Goal: Task Accomplishment & Management: Complete application form

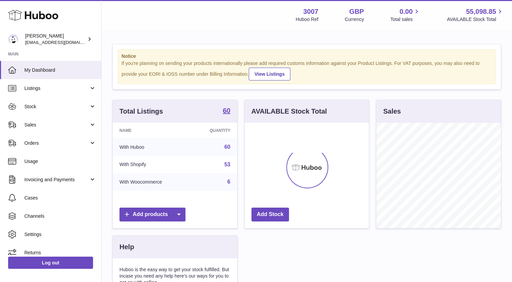
scroll to position [106, 125]
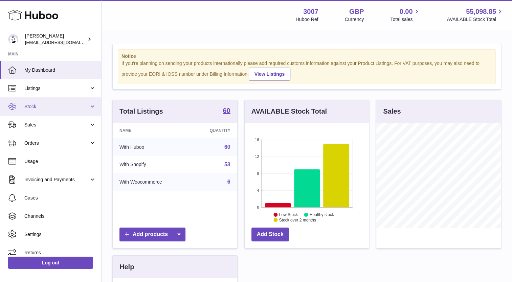
click at [37, 108] on span "Stock" at bounding box center [56, 107] width 65 height 6
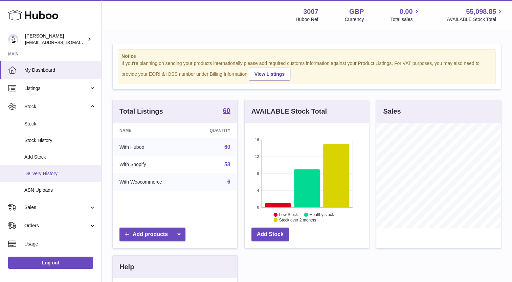
click at [42, 173] on span "Delivery History" at bounding box center [60, 174] width 72 height 6
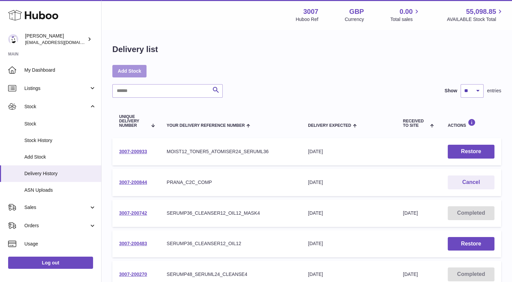
click at [131, 73] on link "Add Stock" at bounding box center [129, 71] width 34 height 12
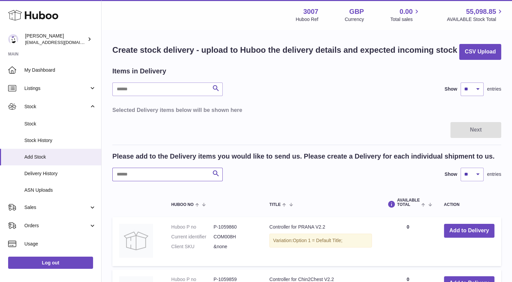
click at [160, 175] on input "text" at bounding box center [167, 175] width 110 height 14
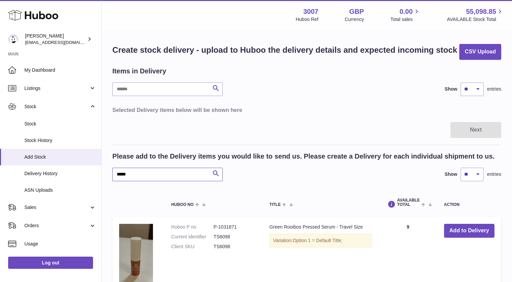
type input "*****"
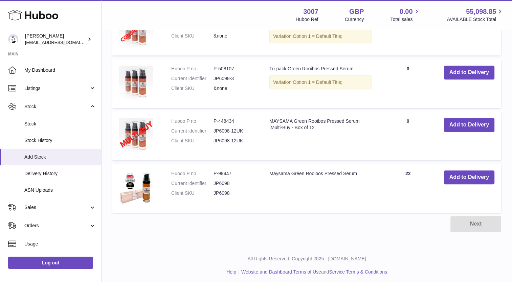
scroll to position [429, 0]
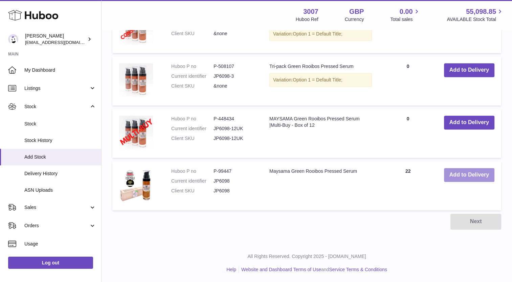
click at [482, 176] on button "Add to Delivery" at bounding box center [469, 175] width 50 height 14
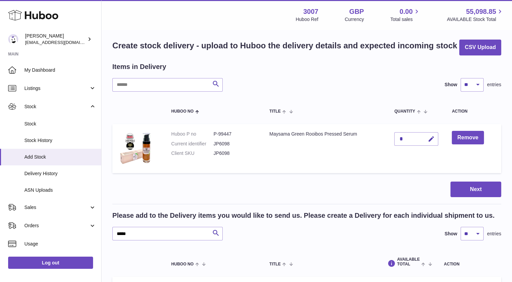
scroll to position [0, 0]
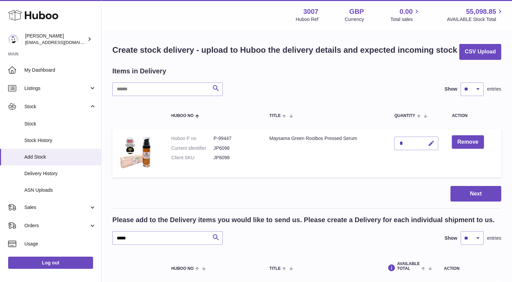
click at [430, 141] on icon "button" at bounding box center [431, 143] width 7 height 7
type input "**"
click at [428, 143] on icon "submit" at bounding box center [431, 143] width 6 height 6
click at [164, 91] on input "text" at bounding box center [167, 90] width 110 height 14
drag, startPoint x: 145, startPoint y: 240, endPoint x: 103, endPoint y: 240, distance: 42.3
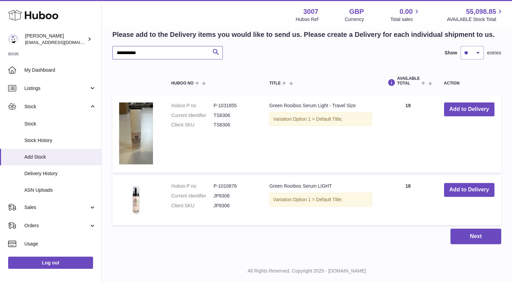
scroll to position [194, 0]
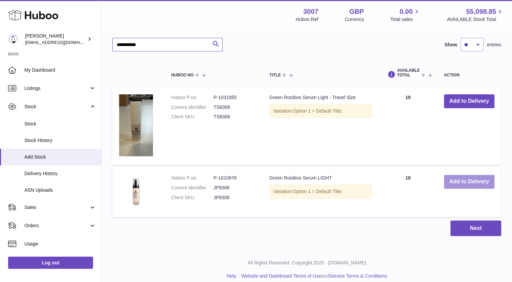
type input "**********"
click at [470, 180] on button "Add to Delivery" at bounding box center [469, 182] width 50 height 14
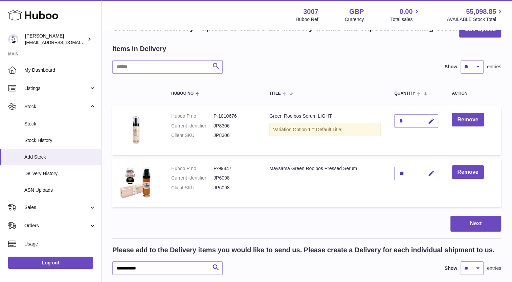
scroll to position [0, 0]
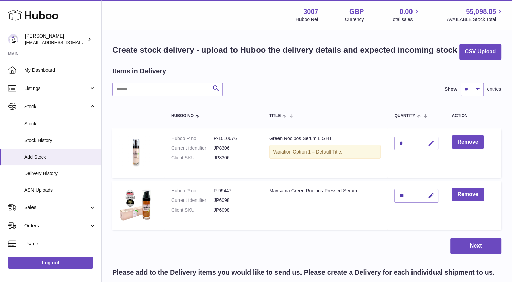
click at [432, 143] on icon "button" at bounding box center [431, 143] width 7 height 7
drag, startPoint x: 432, startPoint y: 143, endPoint x: 359, endPoint y: 110, distance: 80.4
click at [359, 110] on th "Title" at bounding box center [325, 115] width 125 height 19
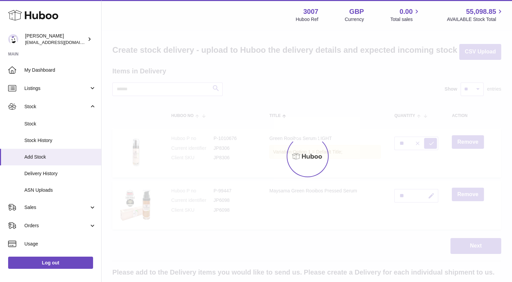
type input "*"
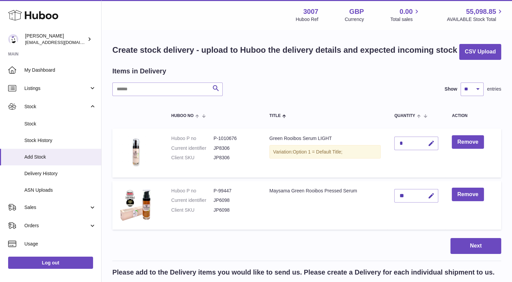
click at [406, 138] on div "*" at bounding box center [416, 144] width 44 height 14
click at [406, 141] on div "*" at bounding box center [416, 144] width 44 height 14
click at [429, 143] on icon "button" at bounding box center [431, 143] width 7 height 7
type input "**"
click at [431, 139] on button "submit" at bounding box center [430, 143] width 13 height 11
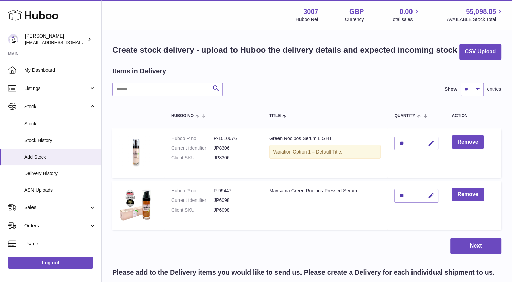
drag, startPoint x: 511, startPoint y: 126, endPoint x: 516, endPoint y: 163, distance: 37.6
click at [512, 163] on html ".st0{fill:#141414;}" at bounding box center [256, 141] width 512 height 282
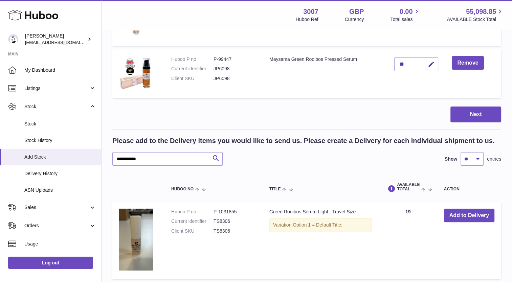
scroll to position [132, 0]
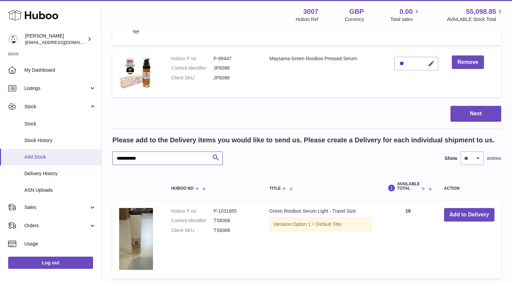
drag, startPoint x: 148, startPoint y: 156, endPoint x: 93, endPoint y: 157, distance: 54.5
click at [93, 157] on div "Huboo Bev Sanderson bevmay@maysama.com Main My Dashboard Listings Not with Hubo…" at bounding box center [256, 136] width 512 height 536
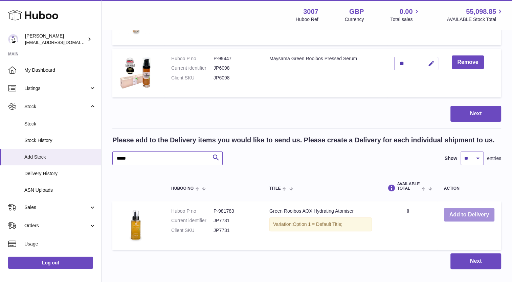
type input "*****"
click at [483, 219] on button "Add to Delivery" at bounding box center [469, 215] width 50 height 14
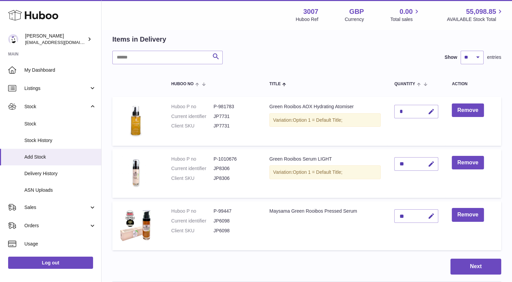
scroll to position [30, 0]
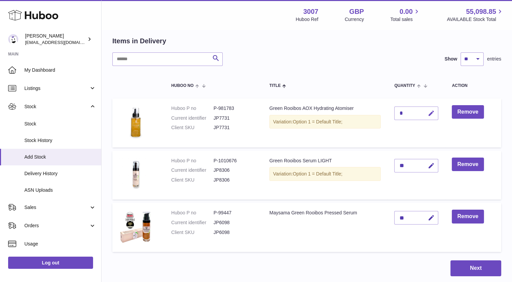
click at [433, 113] on icon "button" at bounding box center [431, 113] width 7 height 7
type input "**"
click at [430, 112] on icon "submit" at bounding box center [431, 113] width 6 height 6
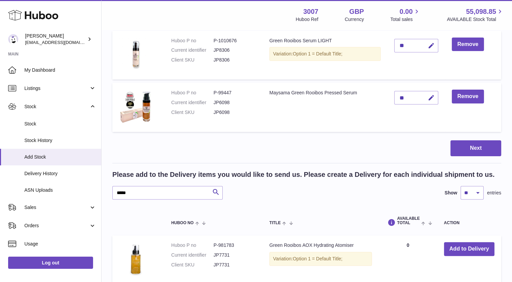
scroll to position [182, 0]
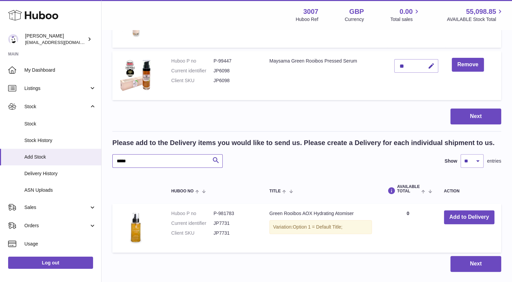
drag, startPoint x: 165, startPoint y: 161, endPoint x: 105, endPoint y: 161, distance: 59.9
click at [105, 161] on div "Create stock delivery - upload to Huboo the delivery details and expected incom…" at bounding box center [307, 66] width 410 height 437
type input "******"
click at [456, 219] on button "Add to Delivery" at bounding box center [469, 217] width 50 height 14
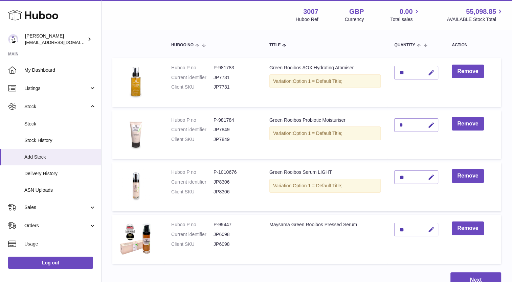
scroll to position [69, 0]
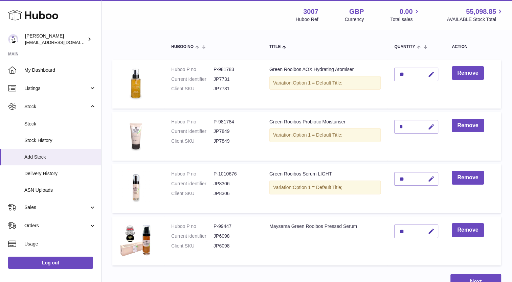
click at [410, 126] on div "*" at bounding box center [416, 127] width 44 height 14
click at [430, 124] on icon "button" at bounding box center [431, 127] width 7 height 7
type input "*"
drag, startPoint x: 430, startPoint y: 124, endPoint x: 486, endPoint y: 95, distance: 62.2
click at [486, 95] on td "Remove" at bounding box center [473, 84] width 56 height 49
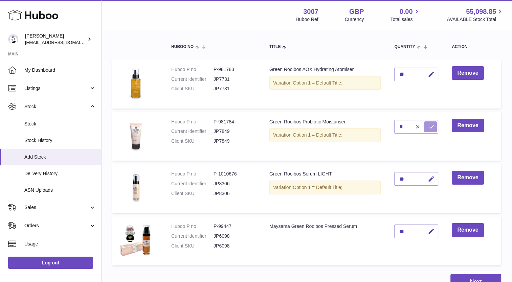
click at [434, 122] on button "submit" at bounding box center [430, 126] width 13 height 11
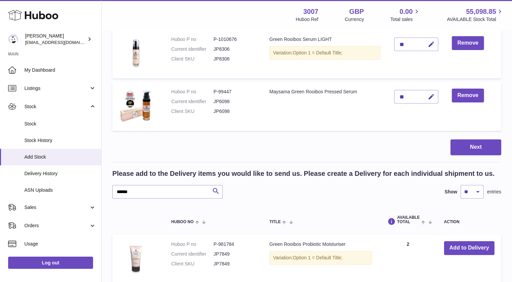
scroll to position [277, 0]
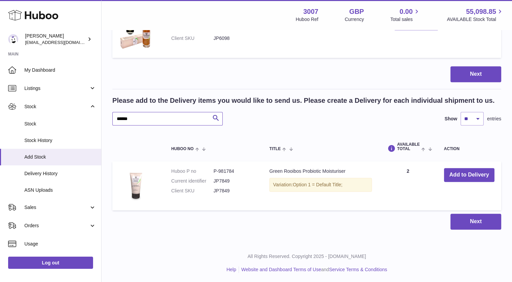
drag, startPoint x: 154, startPoint y: 118, endPoint x: 101, endPoint y: 122, distance: 52.6
click at [101, 122] on div "Huboo Bev Sanderson bevmay@maysama.com Main My Dashboard Listings Not with Hubo…" at bounding box center [256, 3] width 512 height 560
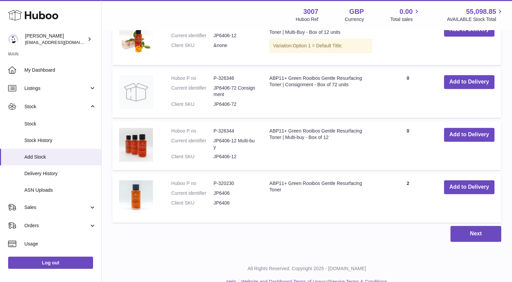
scroll to position [475, 0]
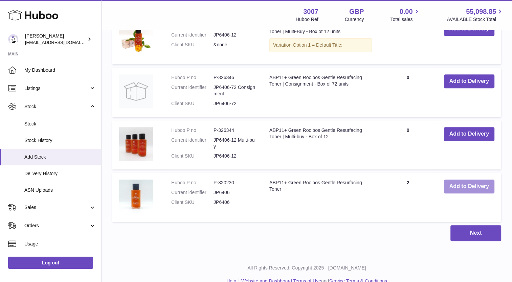
type input "*****"
click at [471, 185] on button "Add to Delivery" at bounding box center [469, 187] width 50 height 14
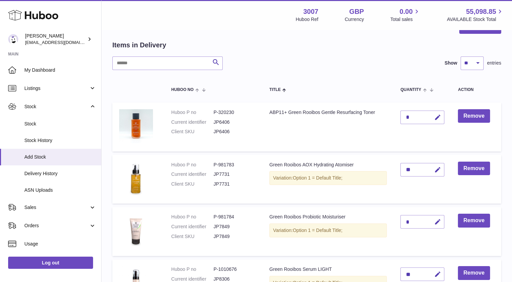
scroll to position [25, 0]
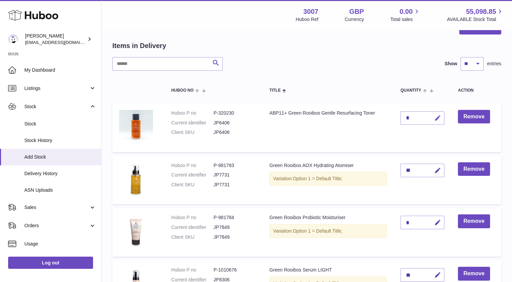
click at [438, 115] on icon "button" at bounding box center [437, 118] width 7 height 7
type input "*"
click at [365, 71] on div "Items in Delivery Search Show ** ** ** *** entries Huboo no Title Quantity Acti…" at bounding box center [306, 203] width 389 height 324
click at [438, 121] on button "submit" at bounding box center [436, 118] width 13 height 11
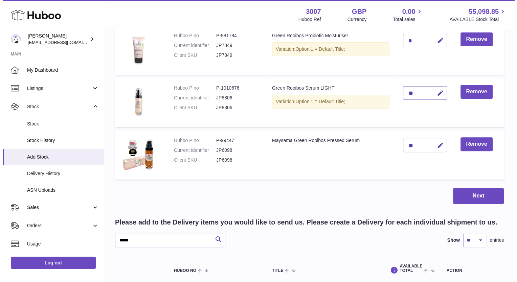
scroll to position [231, 0]
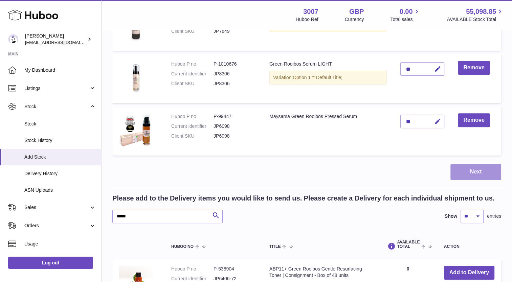
click at [475, 175] on button "Next" at bounding box center [475, 172] width 51 height 16
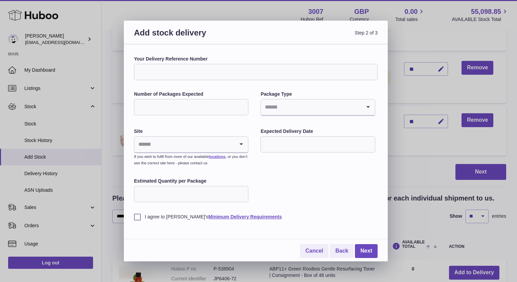
click at [194, 74] on input "Your Delivery Reference Number" at bounding box center [256, 72] width 244 height 16
type input "**********"
click at [146, 108] on input "Number of Packages Expected" at bounding box center [191, 107] width 114 height 16
type input "*"
click at [179, 89] on div "**********" at bounding box center [256, 138] width 244 height 164
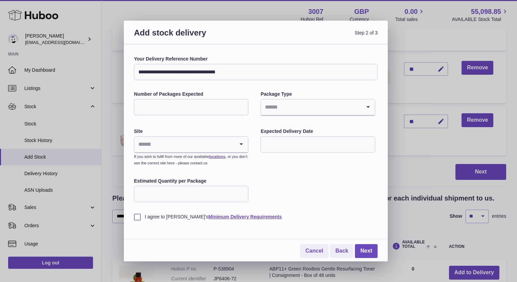
click at [162, 151] on input "Search for option" at bounding box center [184, 145] width 100 height 16
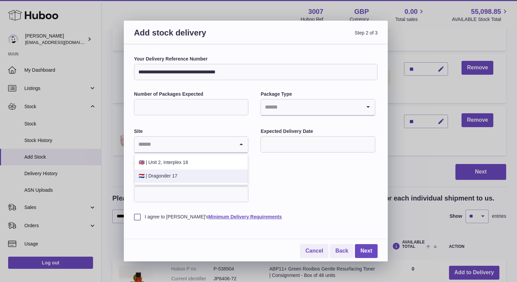
click at [169, 178] on li "🇳🇱 | Dragonder 17" at bounding box center [191, 177] width 113 height 14
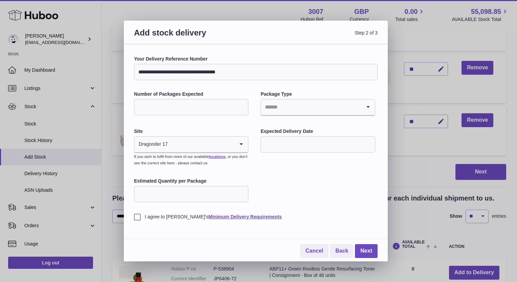
click at [166, 193] on input "Estimated Quantity per Package" at bounding box center [191, 194] width 114 height 16
type input "**"
click at [134, 217] on div "**********" at bounding box center [256, 152] width 264 height 217
click at [316, 139] on input "text" at bounding box center [318, 144] width 114 height 16
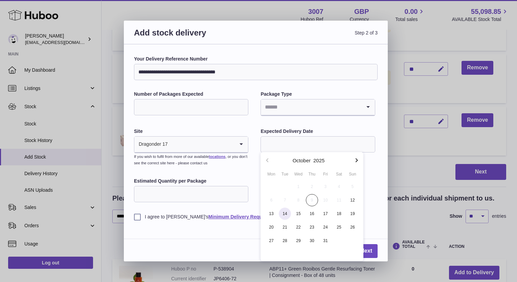
click at [286, 215] on span "14" at bounding box center [285, 214] width 12 height 12
type input "**********"
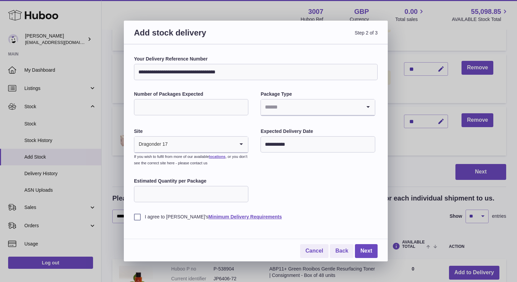
click at [311, 181] on div "**********" at bounding box center [256, 138] width 244 height 164
click at [295, 104] on input "Search for option" at bounding box center [311, 107] width 100 height 16
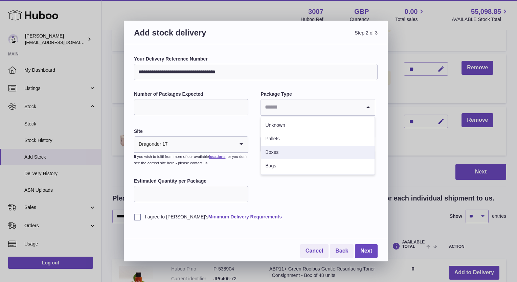
click at [286, 154] on li "Boxes" at bounding box center [317, 153] width 113 height 14
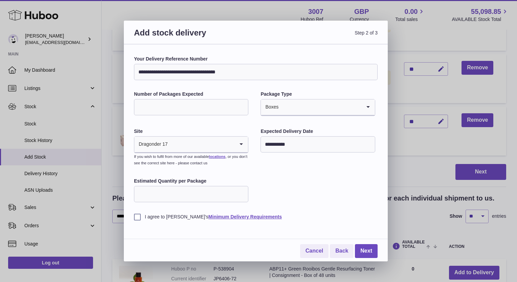
click at [299, 198] on div "**********" at bounding box center [256, 138] width 244 height 164
click at [361, 248] on link "Next" at bounding box center [366, 251] width 23 height 14
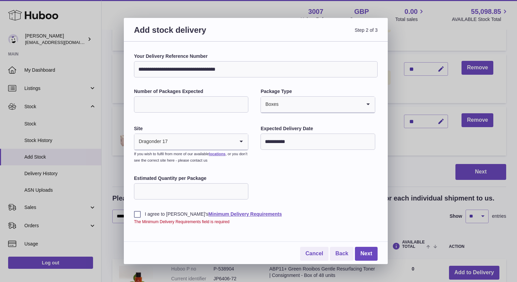
click at [138, 216] on label "I agree to Huboo's Minimum Delivery Requirements" at bounding box center [256, 214] width 244 height 6
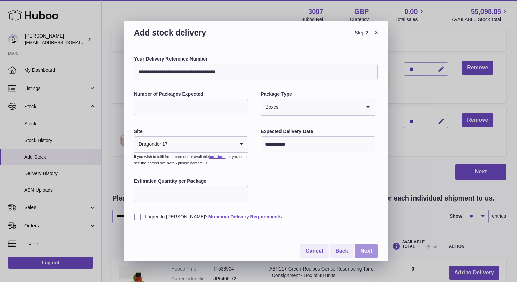
click at [369, 251] on link "Next" at bounding box center [366, 251] width 23 height 14
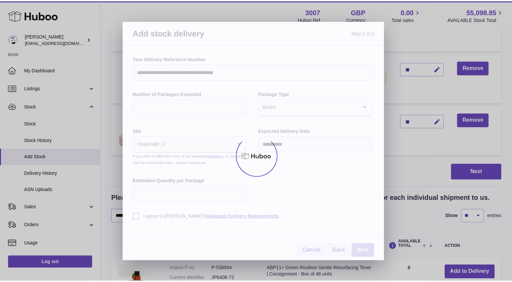
scroll to position [209, 0]
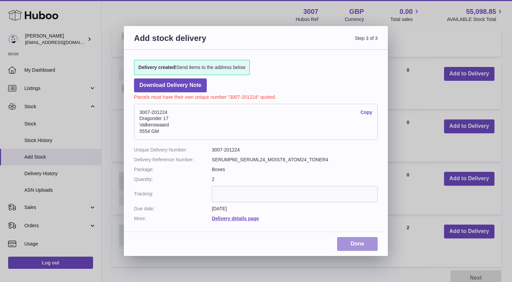
click at [357, 246] on link "Done" at bounding box center [357, 244] width 41 height 14
